Goal: Communication & Community: Connect with others

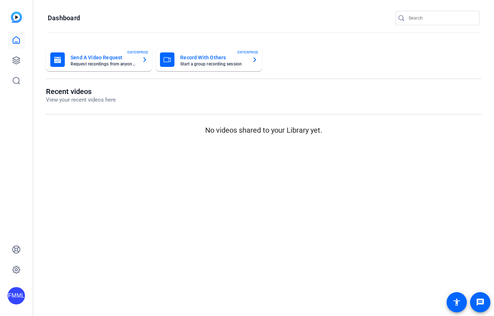
click at [100, 57] on mat-card-title "Send A Video Request" at bounding box center [104, 57] width 66 height 9
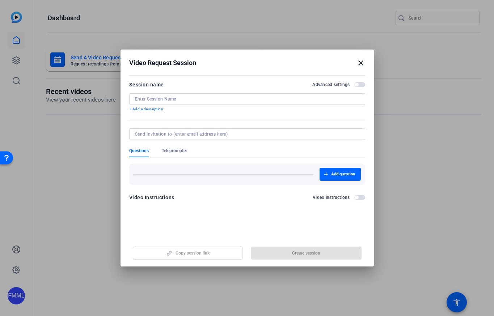
click at [362, 63] on mat-icon "close" at bounding box center [361, 63] width 9 height 9
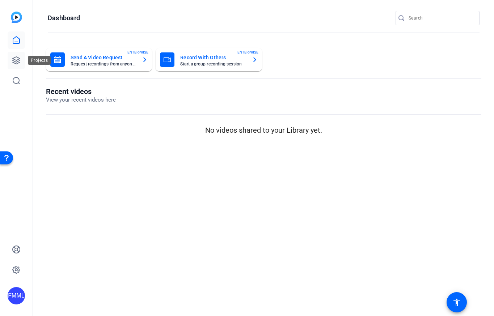
click at [14, 64] on icon at bounding box center [16, 60] width 9 height 9
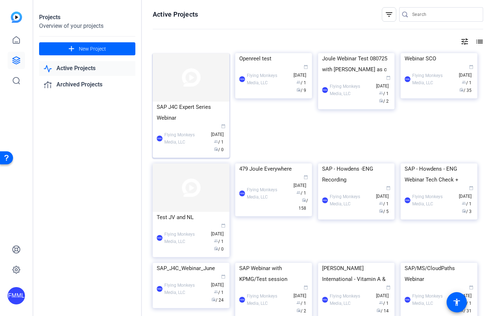
click at [200, 92] on img at bounding box center [191, 77] width 77 height 49
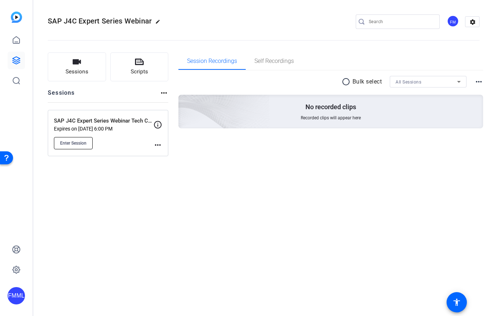
click at [82, 144] on span "Enter Session" at bounding box center [73, 143] width 26 height 6
click at [454, 21] on div "FM" at bounding box center [453, 21] width 12 height 12
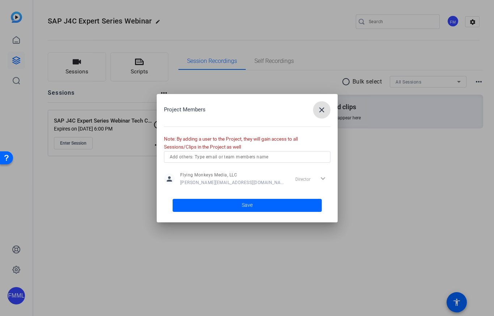
click at [323, 109] on mat-icon "close" at bounding box center [322, 110] width 9 height 9
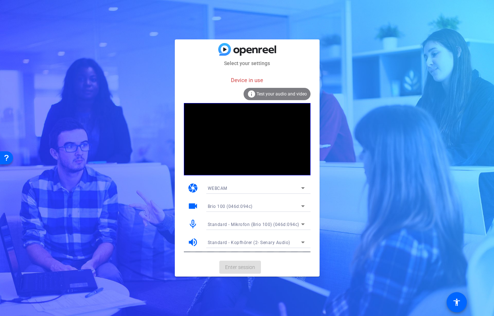
click at [250, 267] on mat-card-actions "Enter session" at bounding box center [247, 267] width 145 height 19
click at [337, 279] on div "Select your settings Device in use info Test your audio and video camera WEBCAM…" at bounding box center [247, 158] width 494 height 316
click at [244, 269] on mat-card-actions "Enter session" at bounding box center [247, 267] width 145 height 19
click at [244, 268] on mat-card-actions "Enter session" at bounding box center [247, 267] width 145 height 19
click at [285, 94] on span "Test your audio and video" at bounding box center [282, 94] width 50 height 5
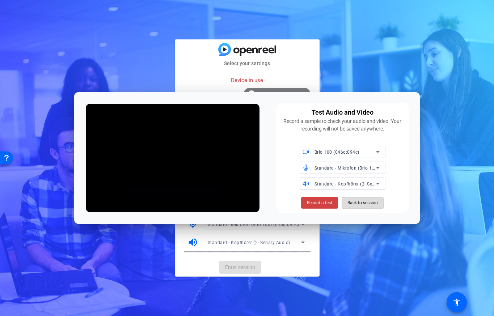
click at [361, 203] on span "Back to session" at bounding box center [363, 203] width 30 height 14
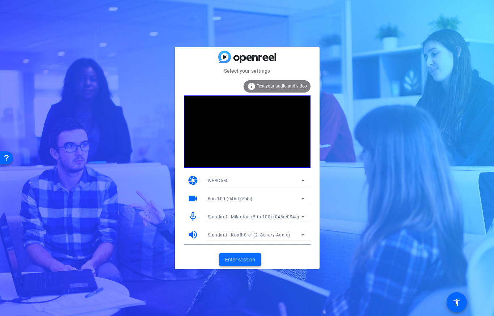
click at [244, 258] on span "Enter session" at bounding box center [240, 260] width 30 height 8
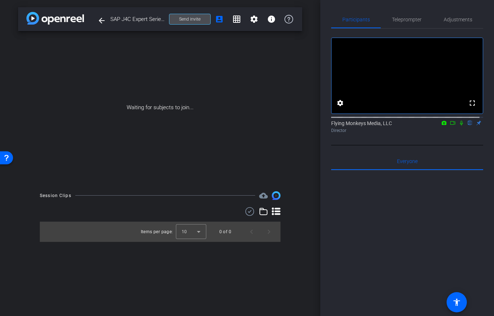
click at [196, 17] on span "Send invite" at bounding box center [189, 19] width 21 height 6
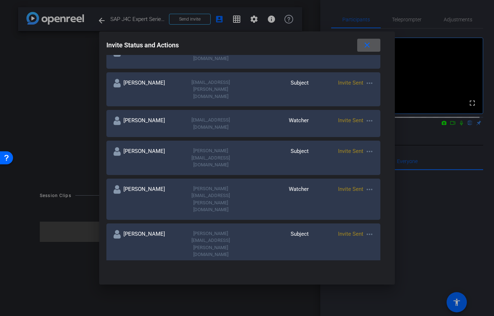
scroll to position [290, 0]
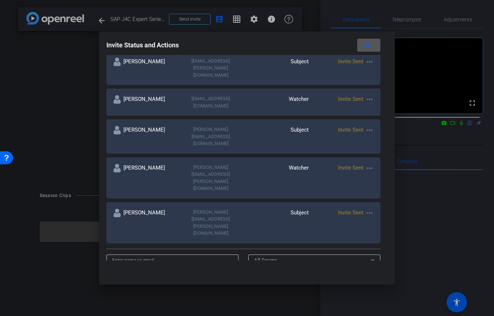
click at [160, 256] on input at bounding box center [172, 260] width 121 height 9
type input "Julia Vazquez"
click at [279, 266] on div at bounding box center [314, 270] width 132 height 8
click at [283, 256] on div "All Teams" at bounding box center [312, 260] width 117 height 9
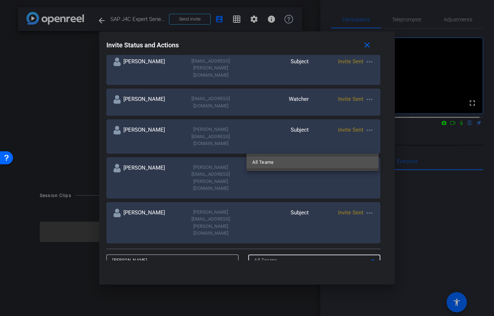
click at [290, 146] on div at bounding box center [247, 158] width 494 height 316
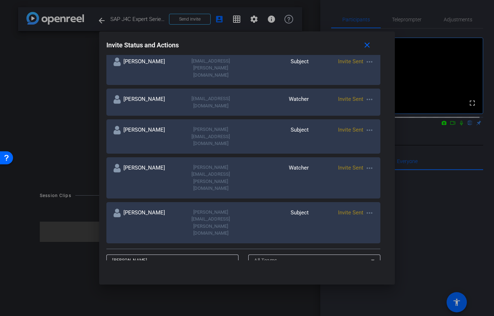
click at [371, 260] on icon at bounding box center [373, 261] width 4 height 2
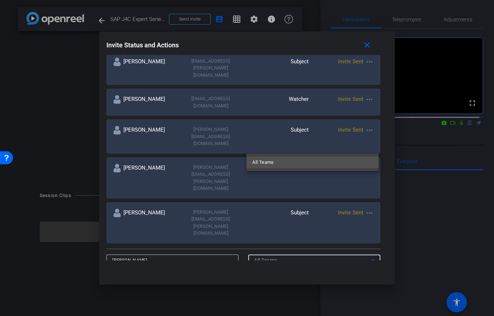
click at [163, 205] on div at bounding box center [247, 158] width 494 height 316
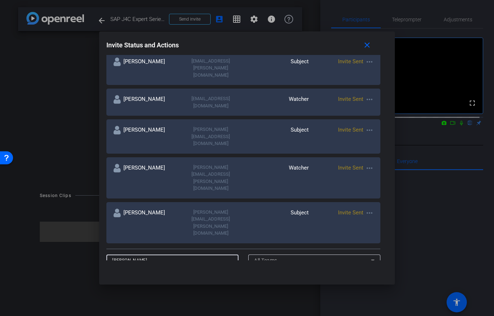
drag, startPoint x: 121, startPoint y: 148, endPoint x: 96, endPoint y: 146, distance: 25.0
click at [96, 146] on div "Invite Status and Actions close SUBJECT ACCESS LINK https://capture.openreel.co…" at bounding box center [247, 158] width 494 height 316
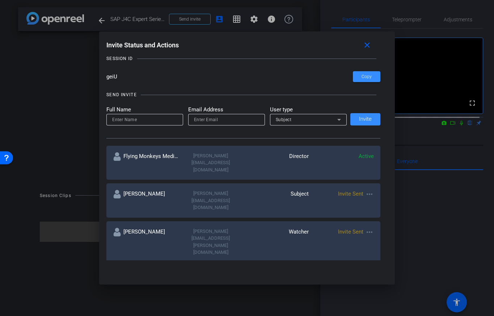
scroll to position [0, 0]
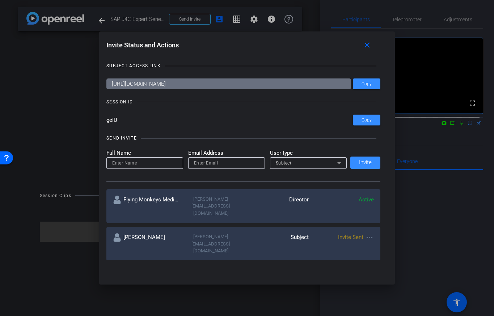
click at [155, 160] on input at bounding box center [144, 163] width 65 height 9
type input "Julia Vazquez"
click at [229, 166] on input "email" at bounding box center [226, 163] width 65 height 9
type input "julia@flyingmonkeysmedia.com"
click at [337, 163] on icon at bounding box center [339, 164] width 4 height 2
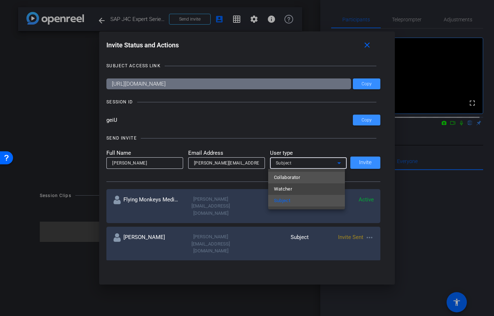
click at [312, 179] on mat-option "Collaborator" at bounding box center [306, 178] width 77 height 12
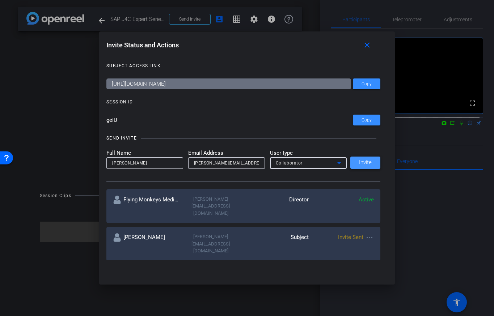
click at [369, 161] on span "Invite" at bounding box center [365, 162] width 13 height 5
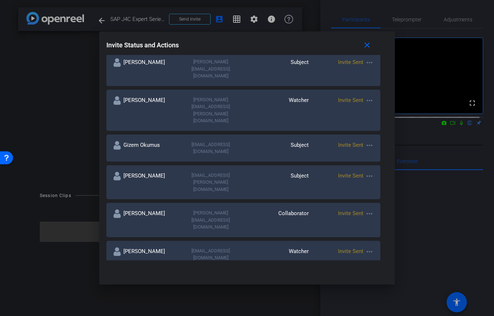
scroll to position [173, 0]
